Goal: Find specific page/section: Find specific page/section

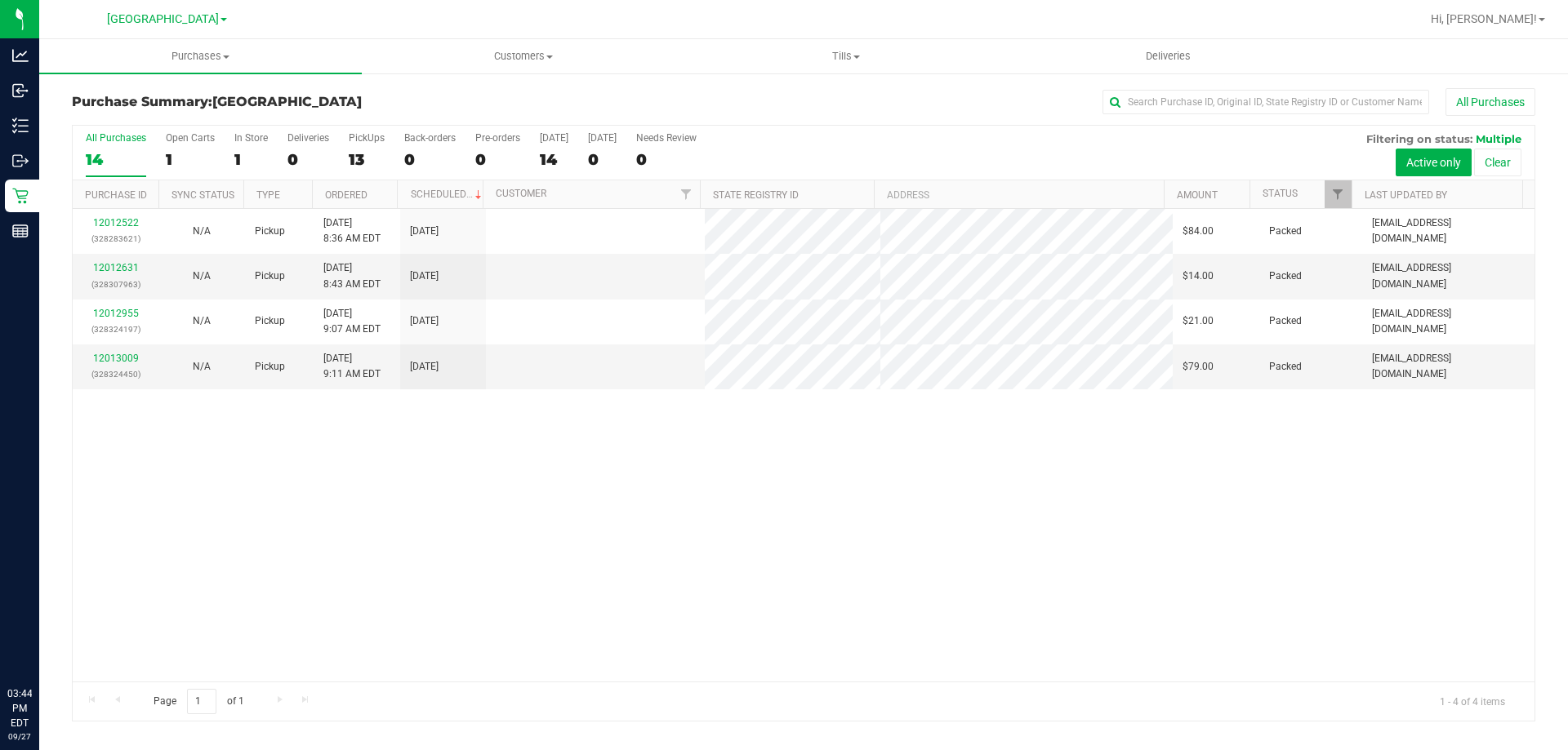
click at [16, 130] on icon at bounding box center [15, 130] width 4 height 3
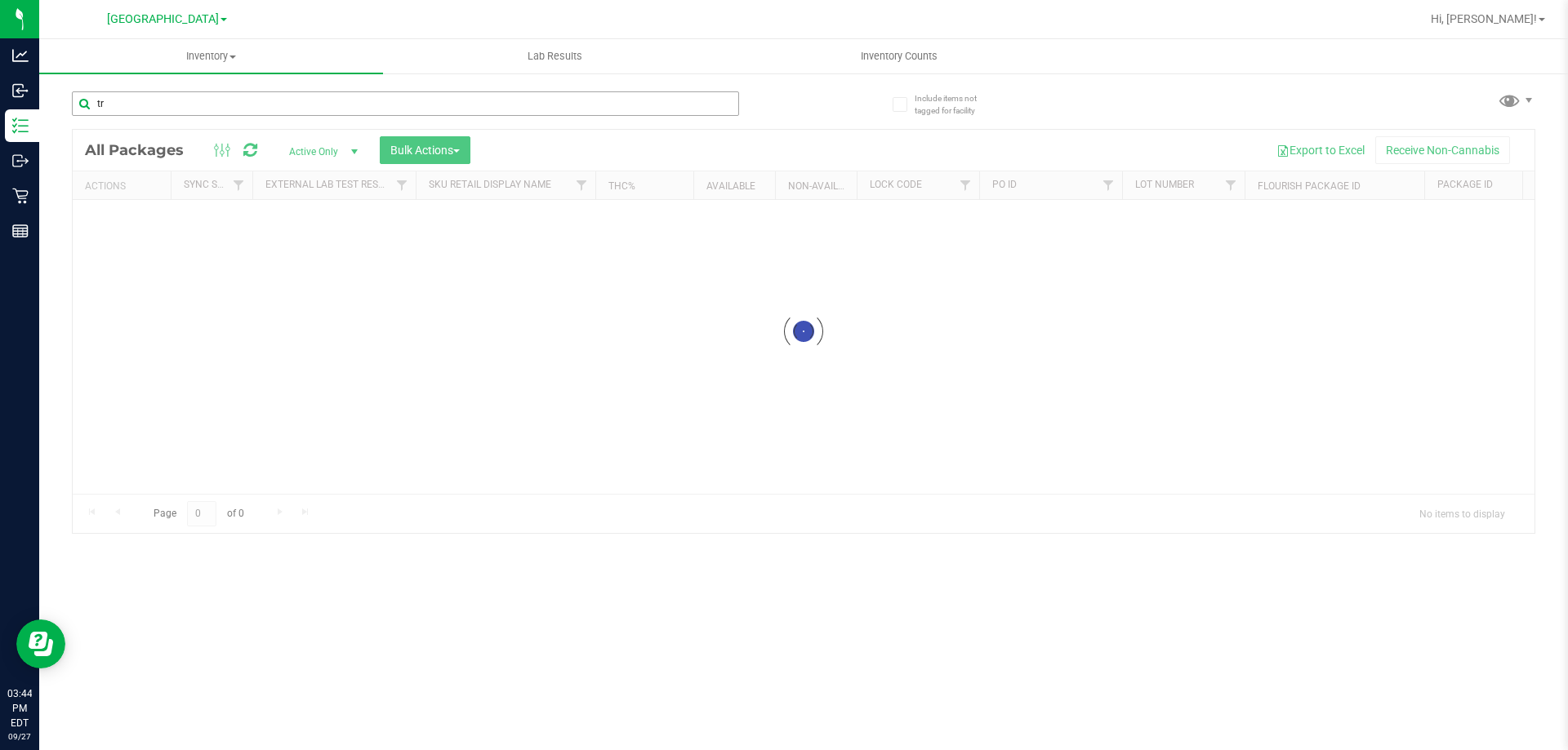
type input "trs"
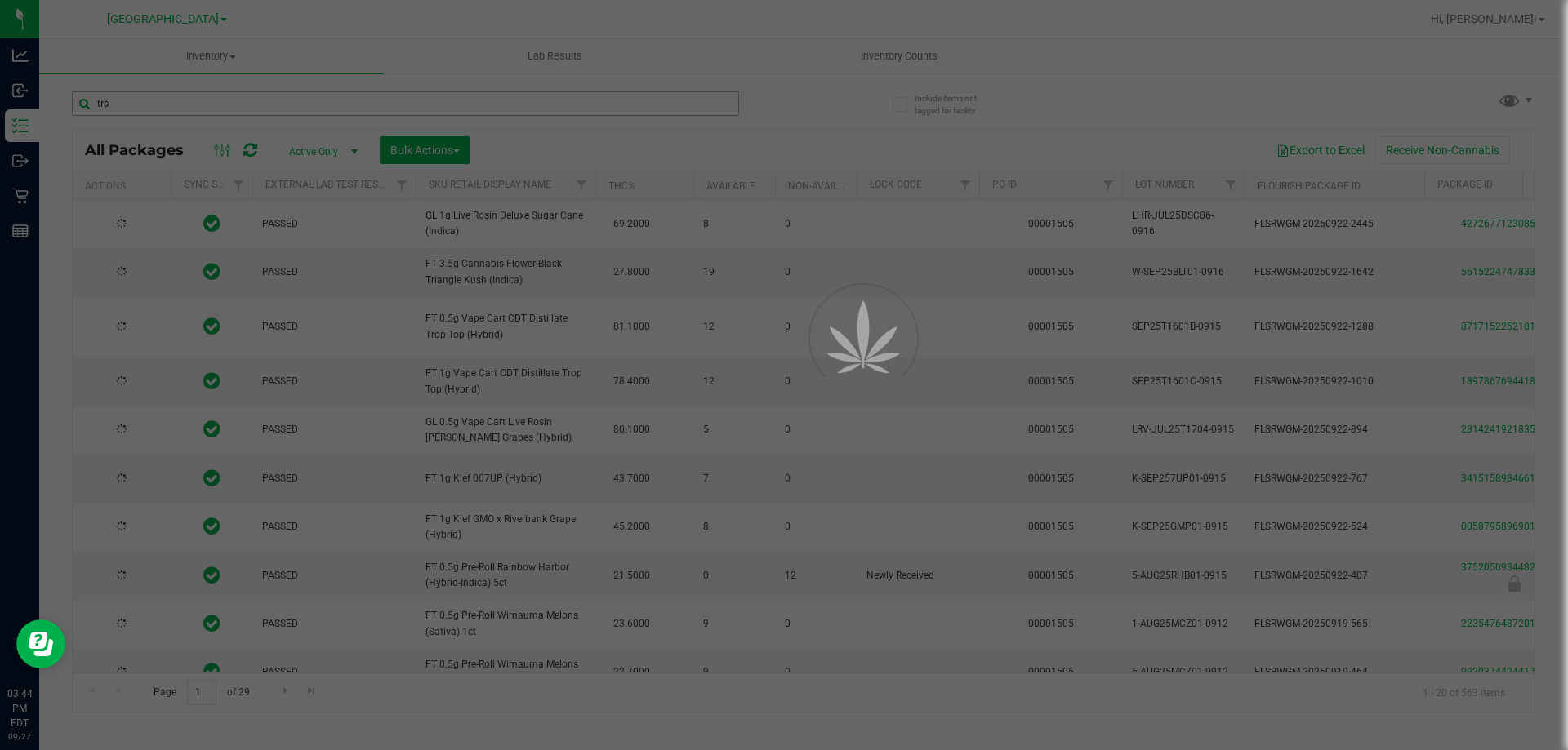
type input "[DATE]"
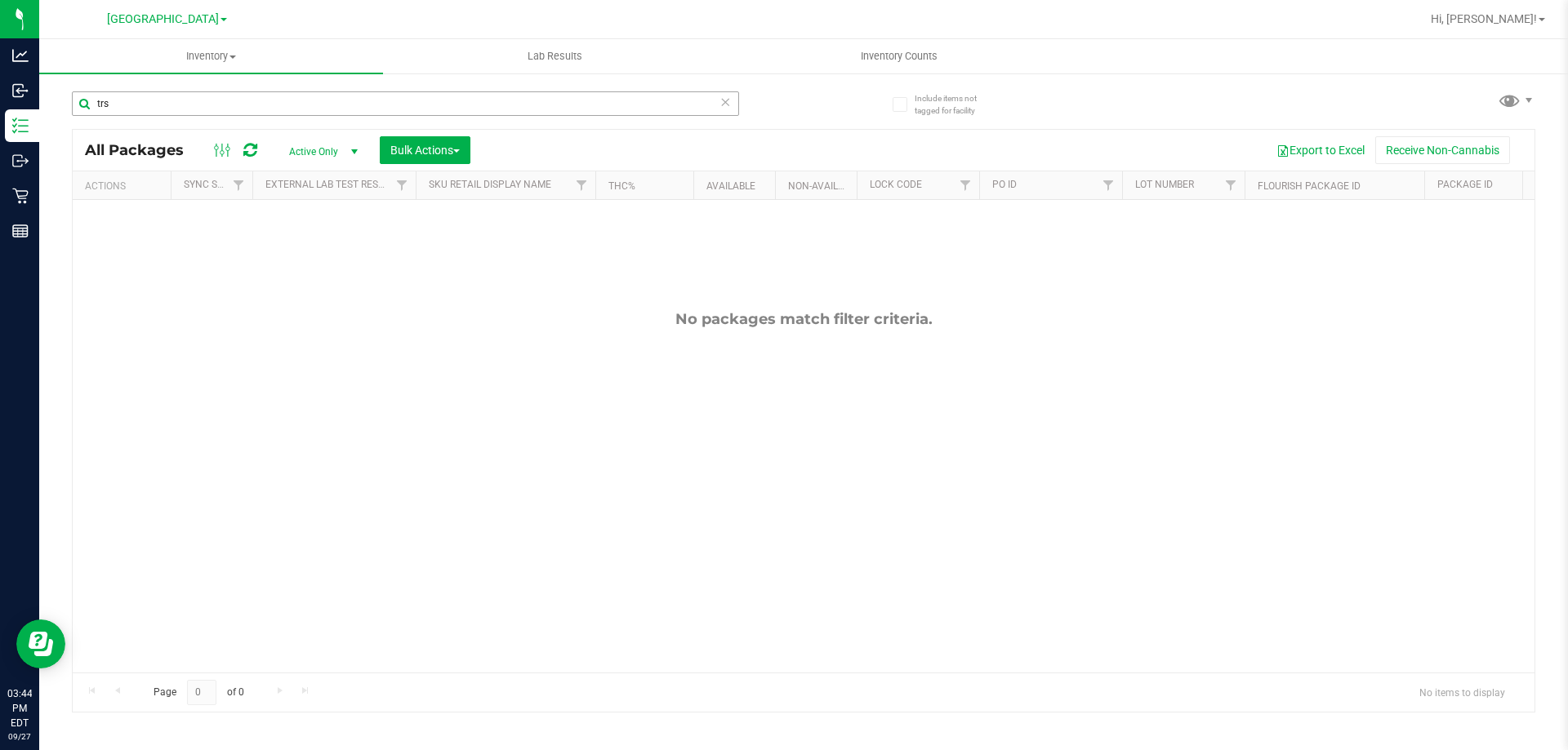
click at [310, 104] on input "trs" at bounding box center [405, 103] width 667 height 25
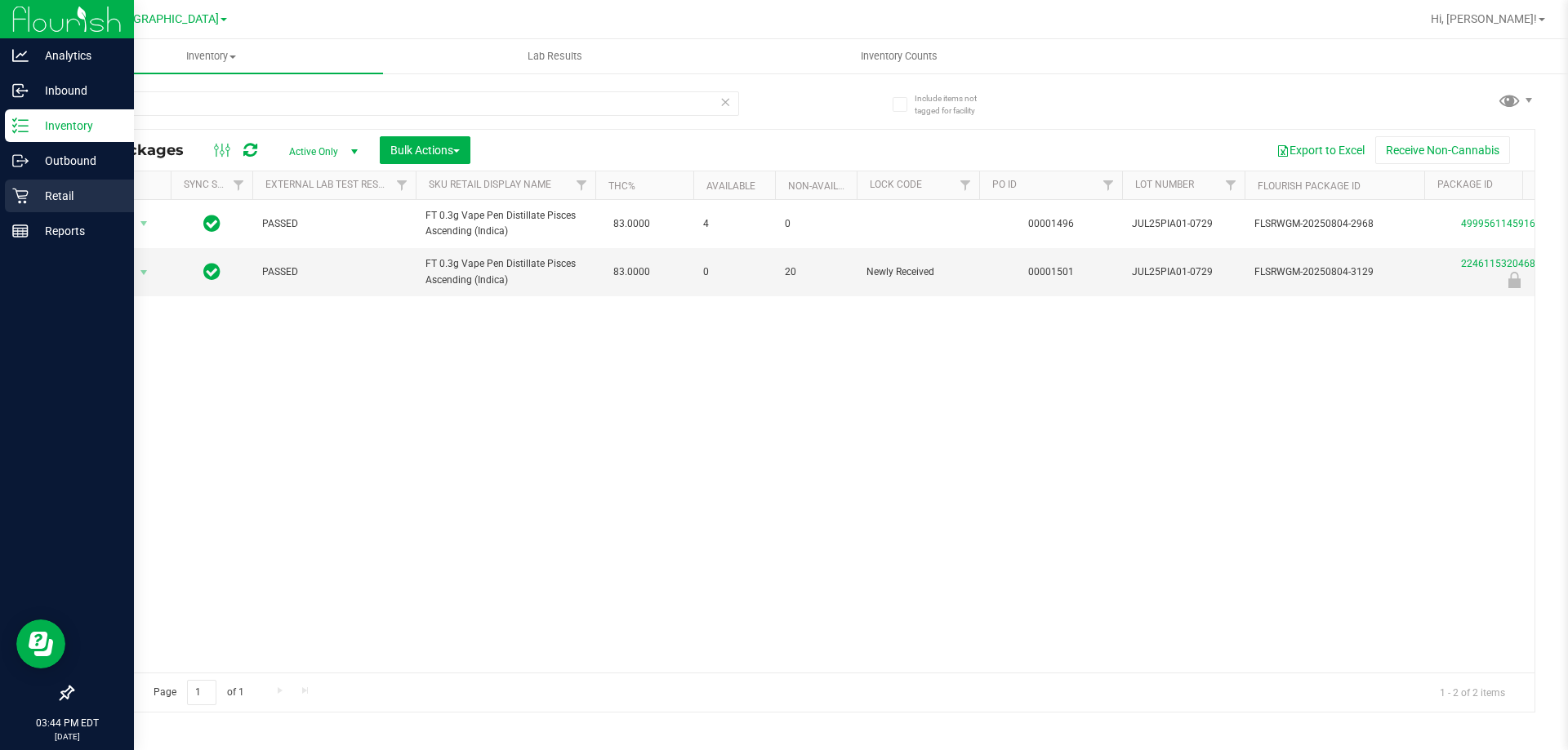
type input "pia"
click at [71, 189] on p "Retail" at bounding box center [78, 196] width 98 height 19
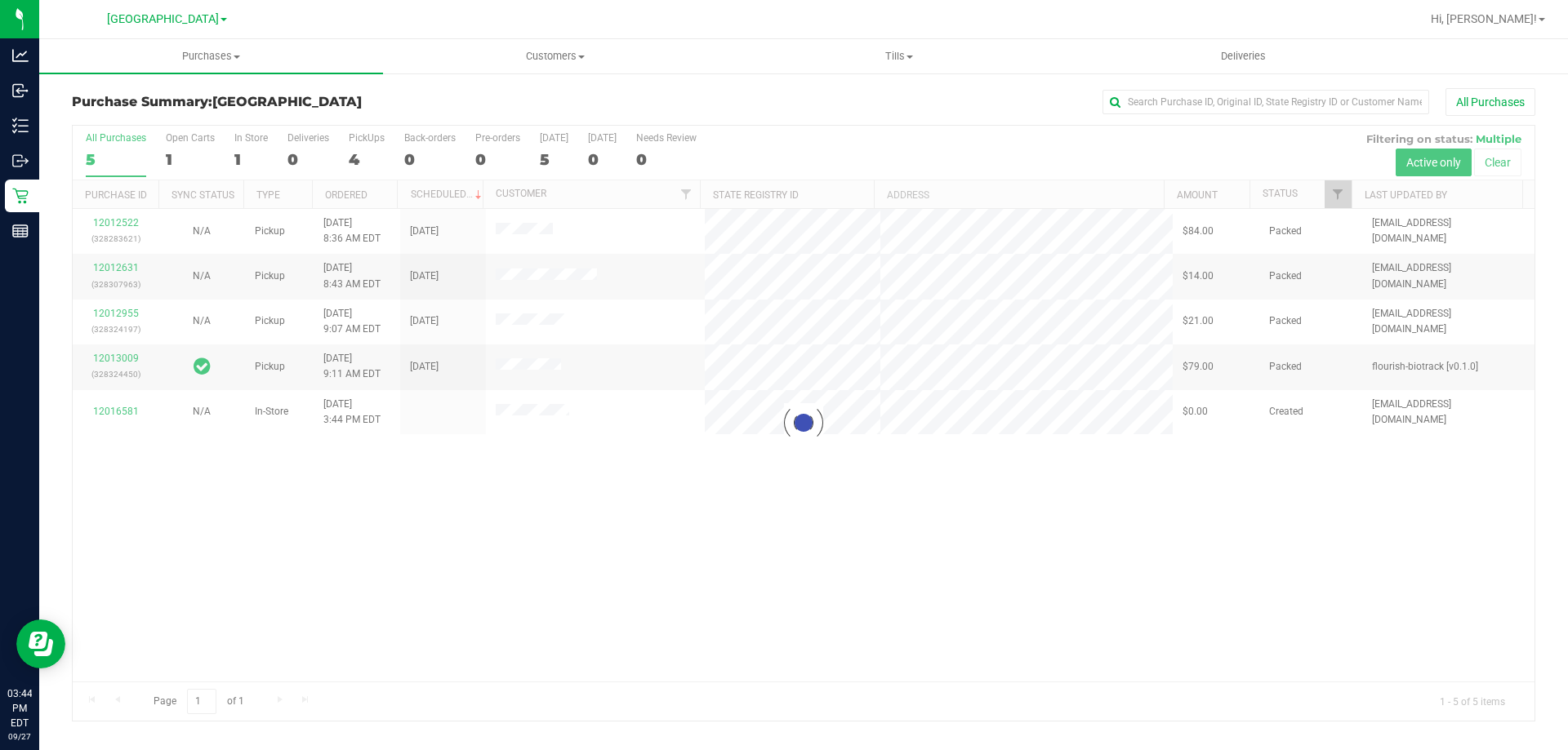
click at [425, 91] on div "Purchase Summary: [GEOGRAPHIC_DATA] All Purchases" at bounding box center [804, 106] width 1464 height 36
